Goal: Transaction & Acquisition: Purchase product/service

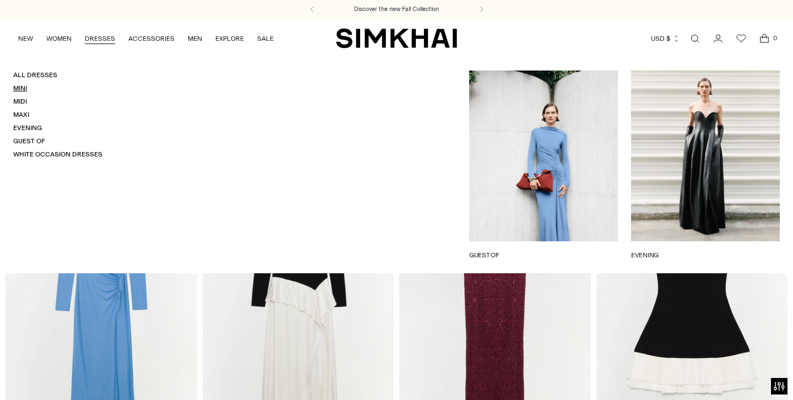
click at [21, 89] on link "Mini" at bounding box center [20, 88] width 14 height 8
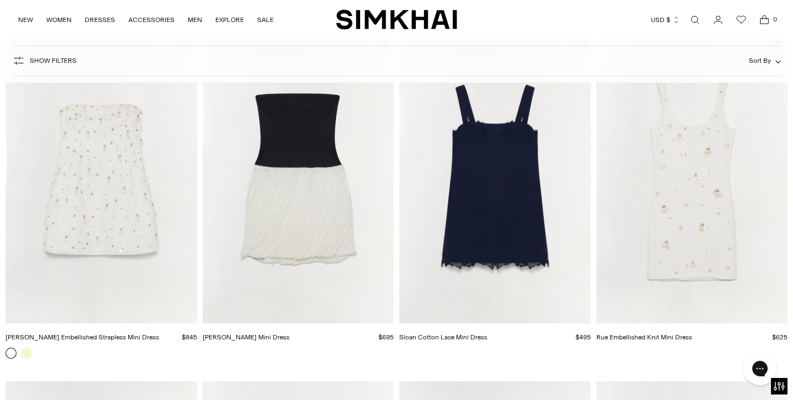
scroll to position [1823, 0]
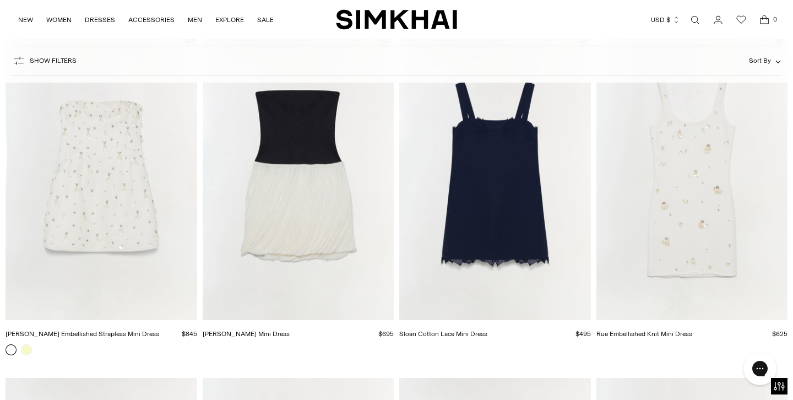
click at [754, 56] on button "Sort By" at bounding box center [765, 61] width 32 height 12
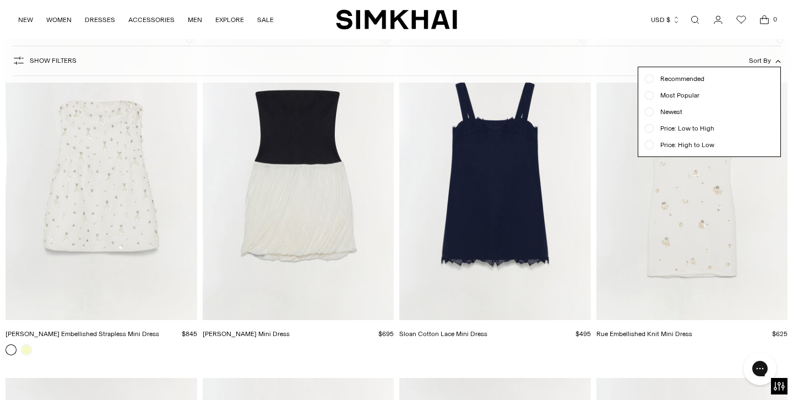
click at [698, 62] on div "Show Filters Show Filters Sort By Recommended Most Popular Newest" at bounding box center [396, 61] width 769 height 30
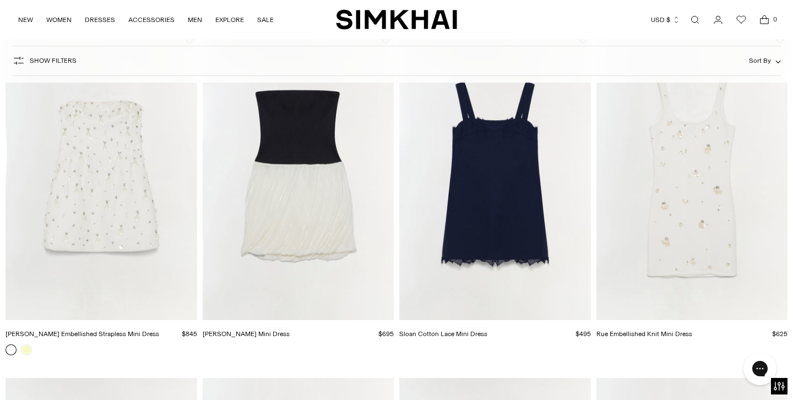
click at [46, 51] on div "Show Filters Show Filters Sort By Recommended Most Popular Newest" at bounding box center [396, 61] width 769 height 30
click at [63, 63] on span "Show Filters" at bounding box center [53, 61] width 47 height 8
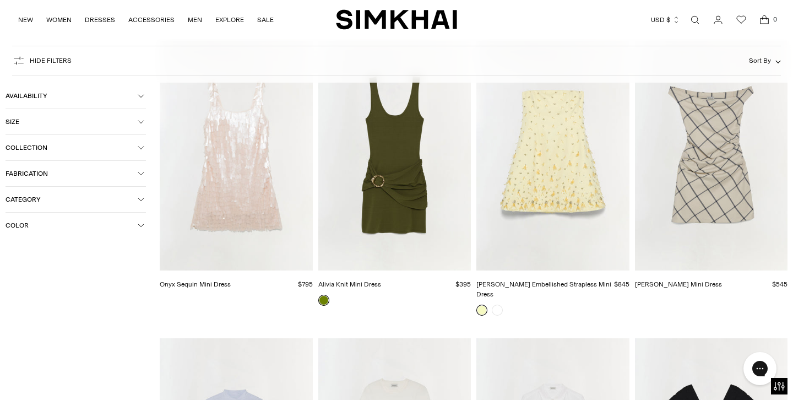
click at [41, 197] on span "Category" at bounding box center [72, 199] width 132 height 8
click at [59, 277] on span "Color" at bounding box center [72, 279] width 132 height 8
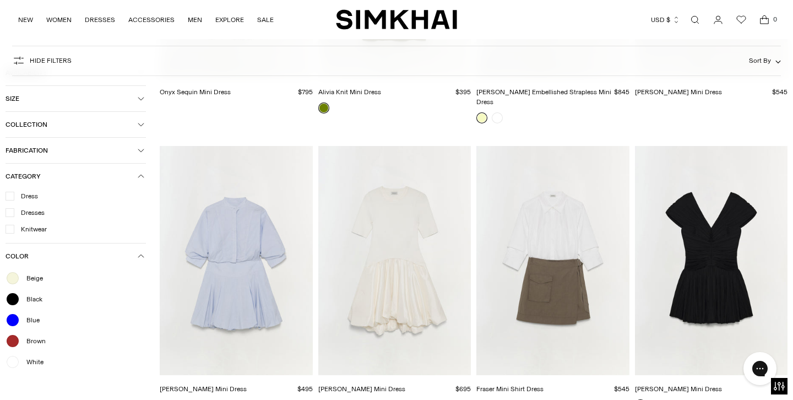
scroll to position [2016, 0]
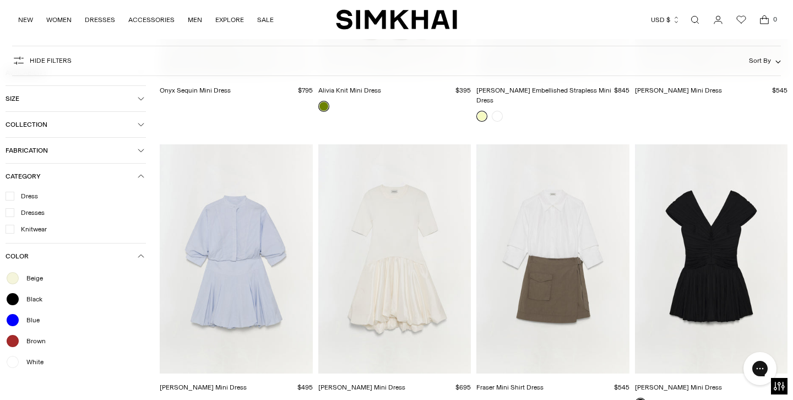
click at [12, 319] on div at bounding box center [13, 320] width 14 height 14
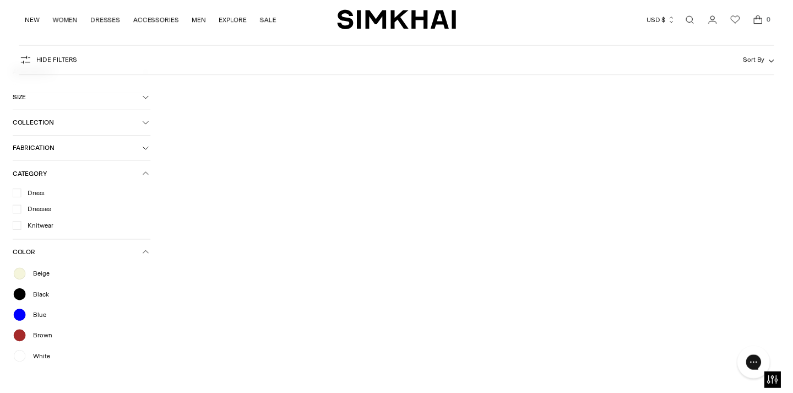
scroll to position [300, 0]
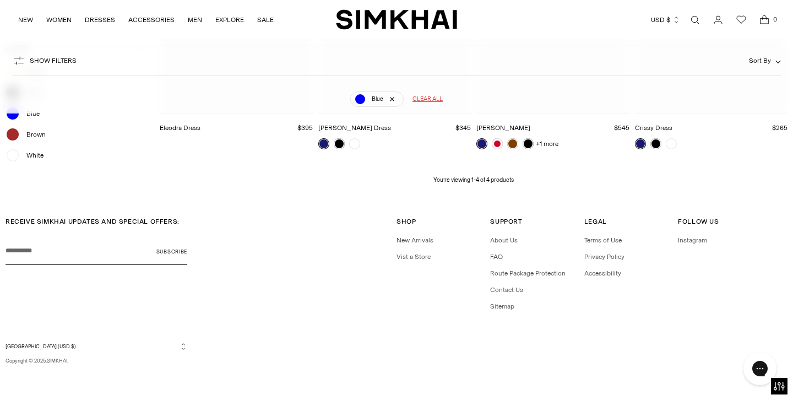
click at [12, 321] on div "RECEIVE SIMKHAI UPDATES AND SPECIAL OFFERS: Your email Subscribe Shop Shop New …" at bounding box center [397, 269] width 782 height 106
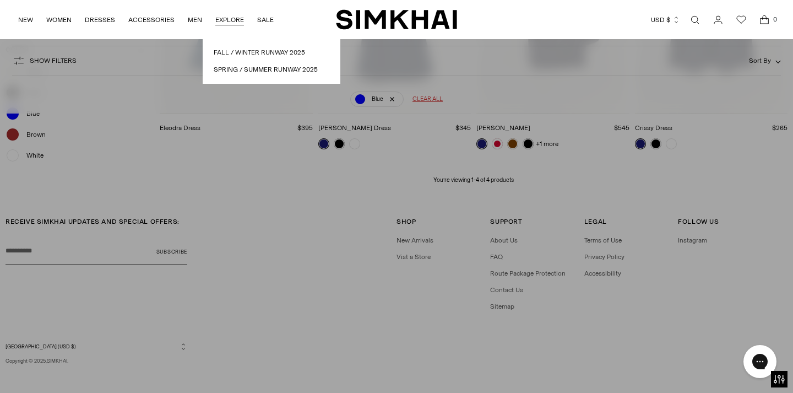
click at [199, 1] on nav "NEW WOMEN New Arrivals Shop All Fall 2025 Best Sellers Signature Exclusives Sal…" at bounding box center [146, 19] width 256 height 39
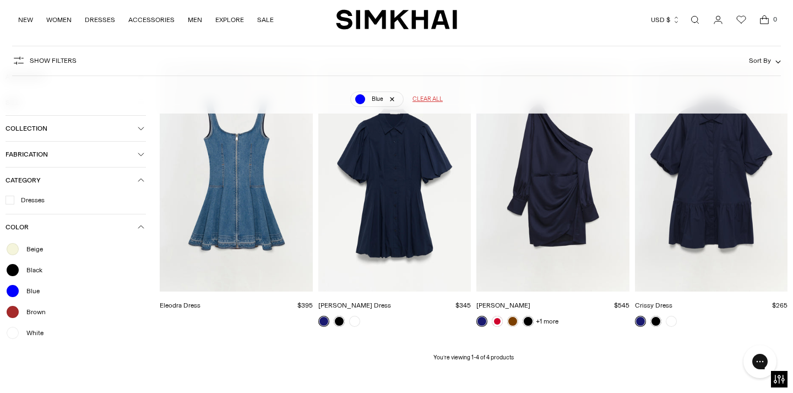
scroll to position [187, 0]
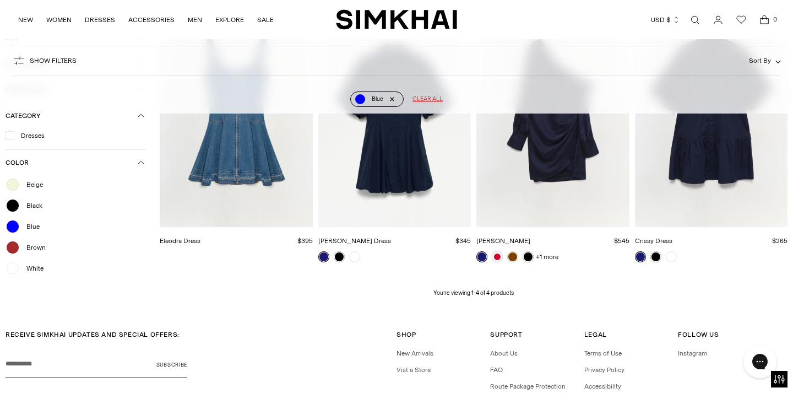
click at [398, 101] on link "Blue" at bounding box center [376, 98] width 53 height 15
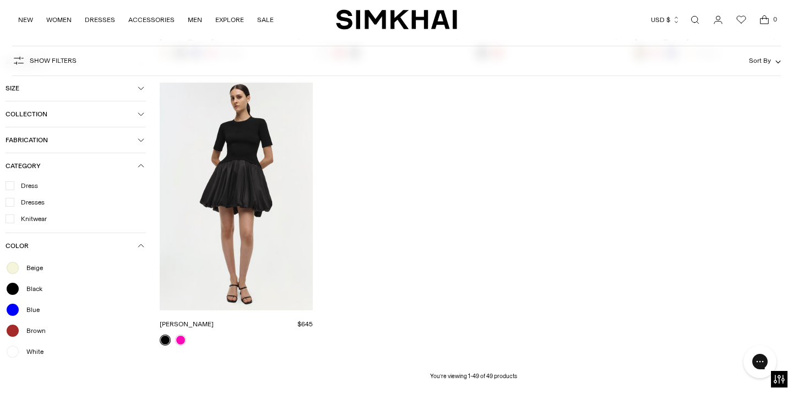
scroll to position [2763, 0]
